Goal: Task Accomplishment & Management: Manage account settings

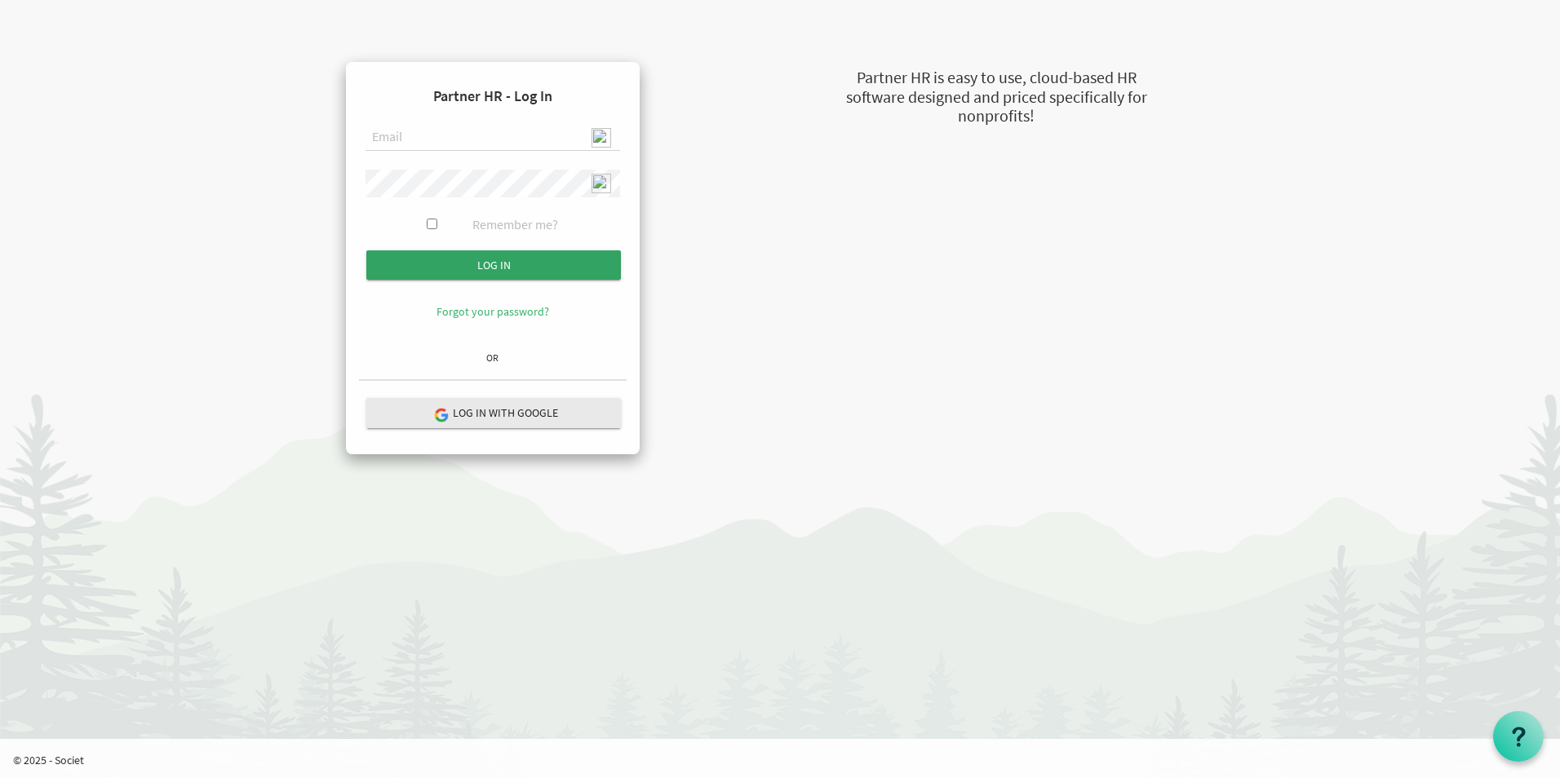
type input "admin@stepind.org"
click at [526, 266] on input "Log in" at bounding box center [493, 264] width 255 height 29
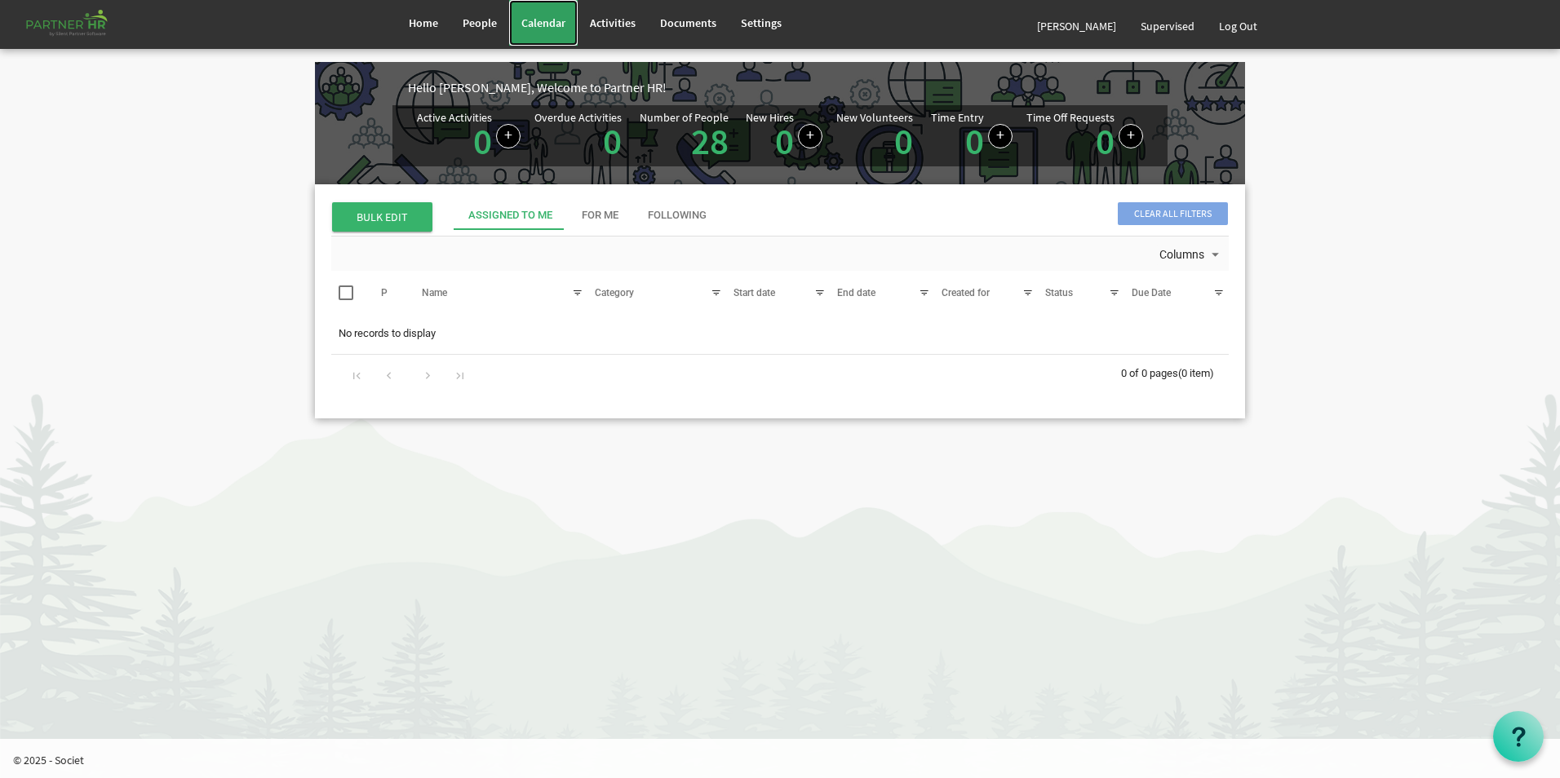
click at [552, 27] on span "Calendar" at bounding box center [543, 23] width 44 height 15
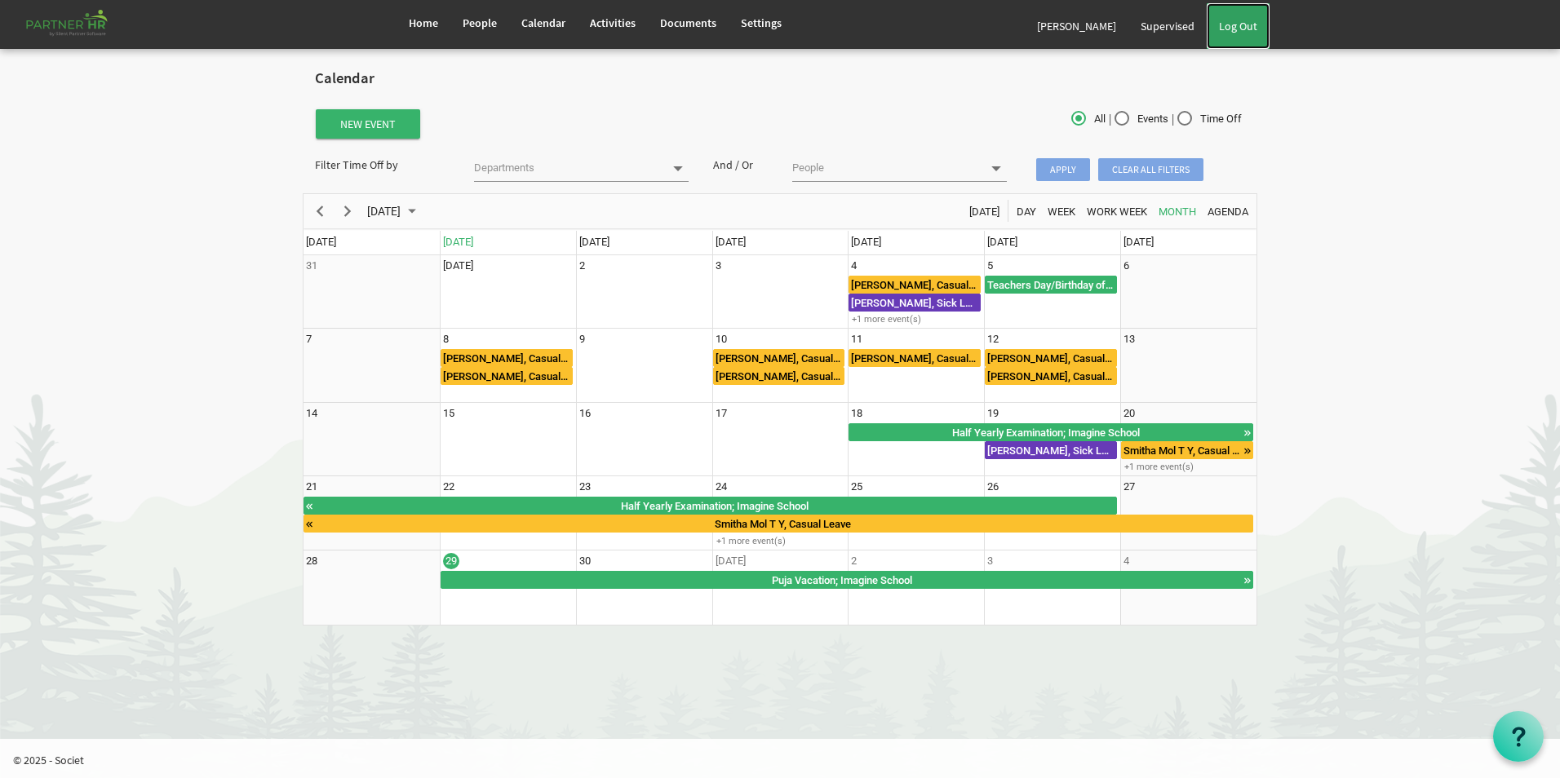
click at [1227, 33] on link "Log Out" at bounding box center [1238, 26] width 63 height 46
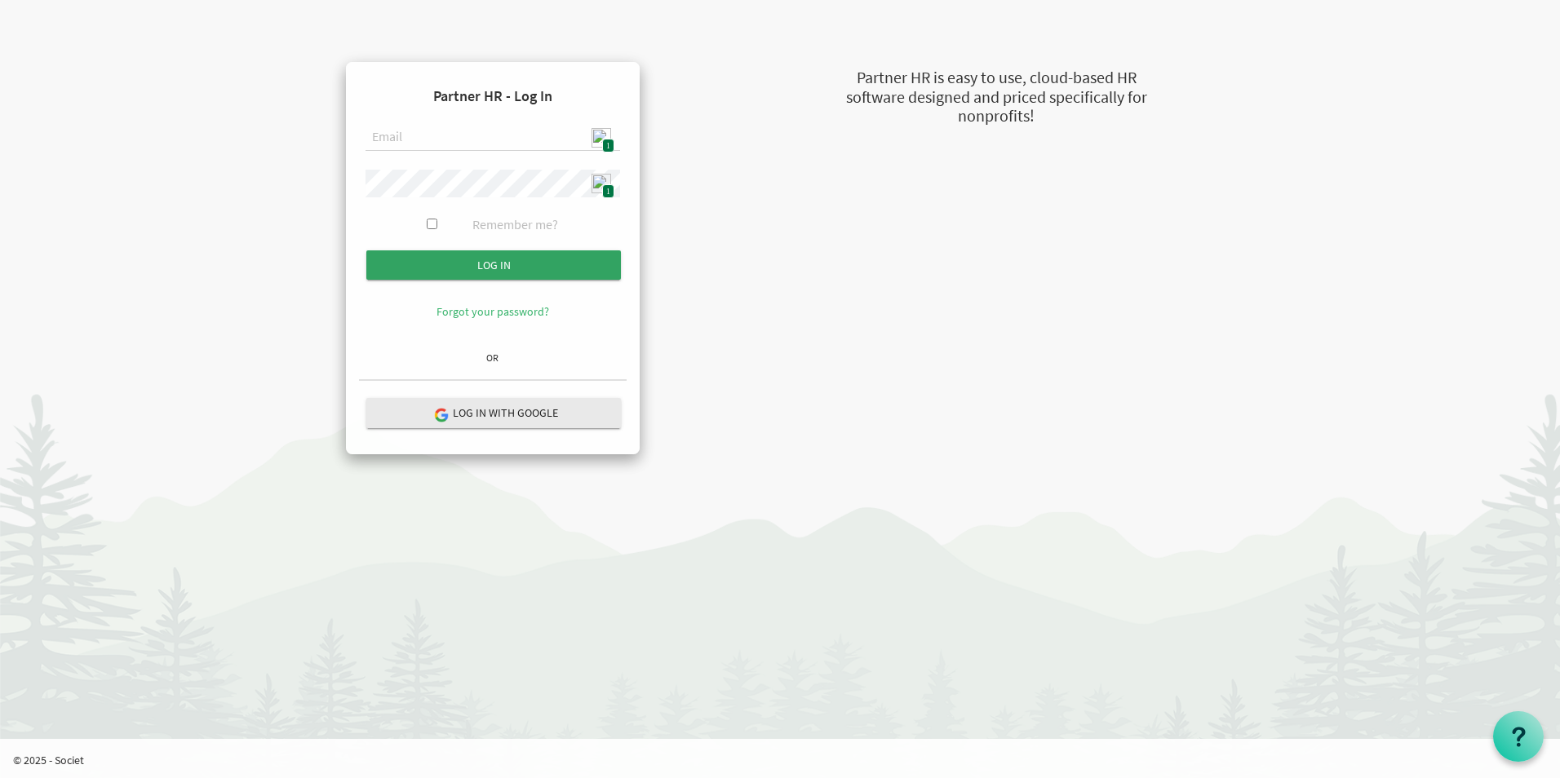
type input "[EMAIL_ADDRESS][DOMAIN_NAME]"
click at [516, 252] on input "Log in" at bounding box center [493, 264] width 255 height 29
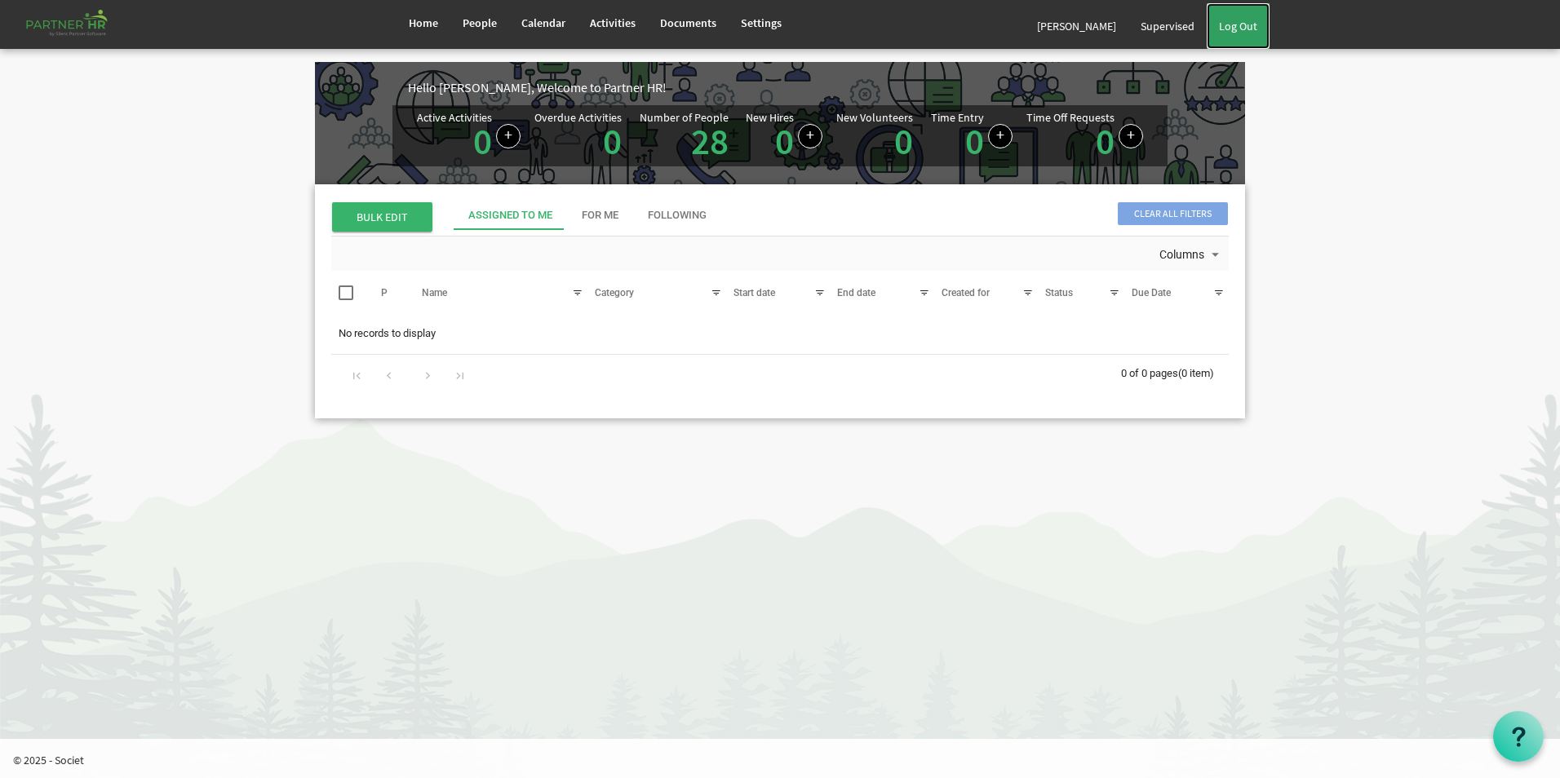
click at [1252, 25] on link "Log Out" at bounding box center [1238, 26] width 63 height 46
